Goal: Contribute content

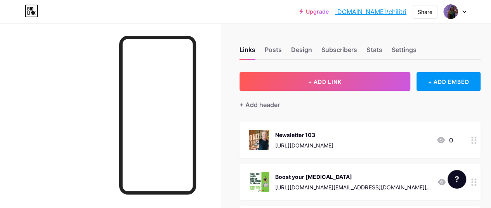
click at [333, 136] on div "Newsletter 103" at bounding box center [304, 135] width 58 height 8
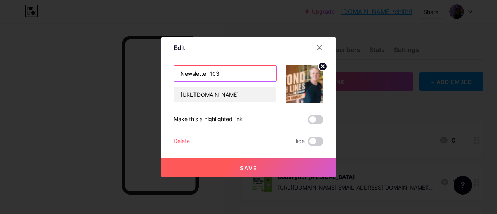
click at [236, 73] on input "Newsletter 103" at bounding box center [225, 74] width 102 height 16
type input "Newsletter 104"
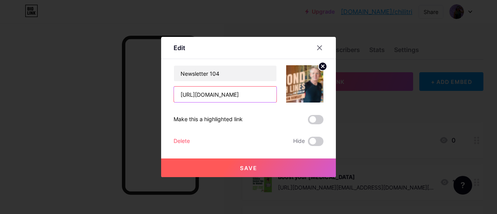
drag, startPoint x: 178, startPoint y: 98, endPoint x: 344, endPoint y: 118, distance: 167.7
click at [344, 118] on div "Edit Content YouTube Play YouTube video without leaving your page. ADD Vimeo Pl…" at bounding box center [248, 107] width 497 height 214
paste input "p0u9h4q4n9"
type input "[URL][DOMAIN_NAME]"
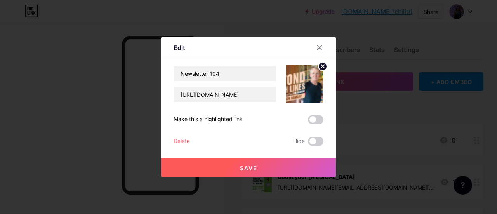
click at [321, 67] on icon at bounding box center [322, 66] width 3 height 3
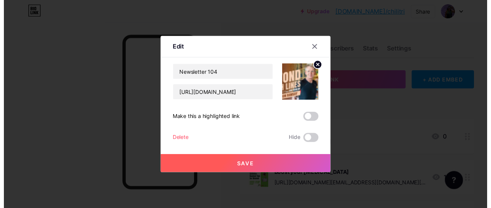
scroll to position [0, 0]
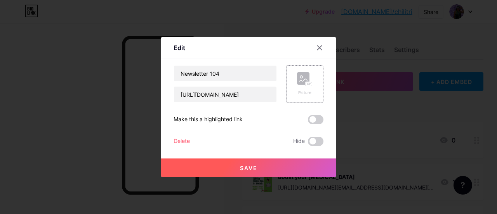
click at [295, 79] on div "Picture" at bounding box center [304, 83] width 37 height 37
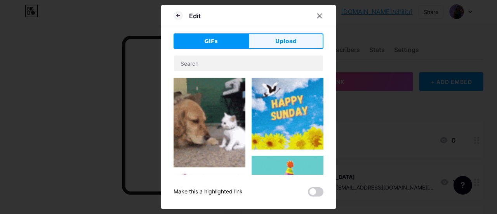
click at [283, 35] on button "Upload" at bounding box center [285, 41] width 75 height 16
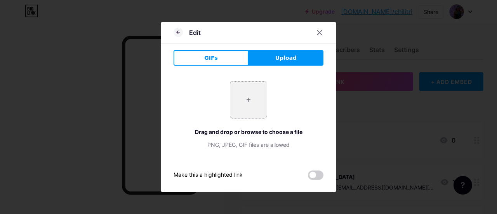
click at [253, 99] on input "file" at bounding box center [248, 100] width 36 height 36
type input "C:\fakepath\Planet-concious-protien-bars-Instagram-1080-x1080.png"
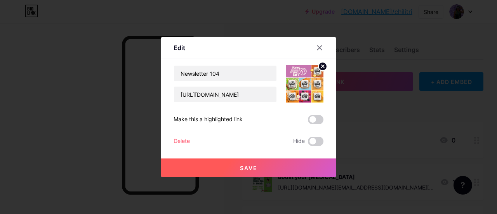
click at [241, 170] on span "Save" at bounding box center [248, 168] width 17 height 7
